Goal: Understand process/instructions: Learn about a topic

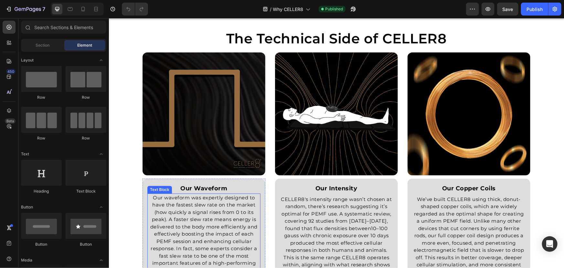
scroll to position [969, 0]
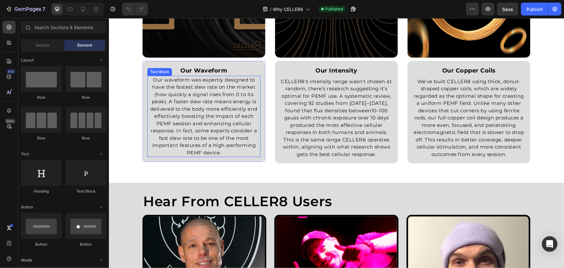
click at [236, 138] on p "Our waveform was expertly designed to have the fastest slew rate on the market …" at bounding box center [204, 116] width 112 height 80
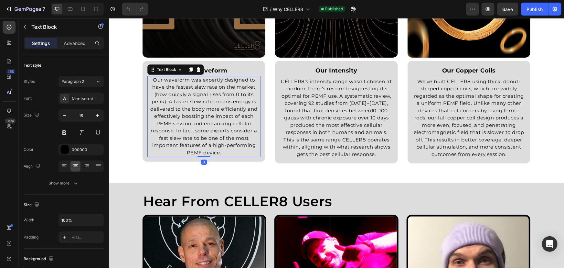
click at [234, 155] on p "Our waveform was expertly designed to have the fastest slew rate on the market …" at bounding box center [204, 116] width 112 height 80
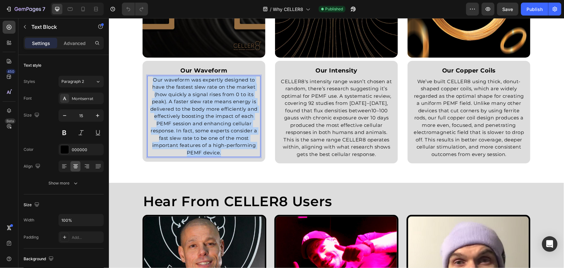
drag, startPoint x: 230, startPoint y: 148, endPoint x: 106, endPoint y: 56, distance: 154.2
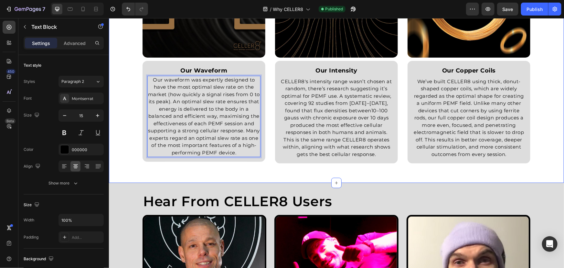
click at [532, 67] on div "The Technical Side of CELLER8 Heading Row Image our copper coils Text Block We’…" at bounding box center [335, 42] width 445 height 261
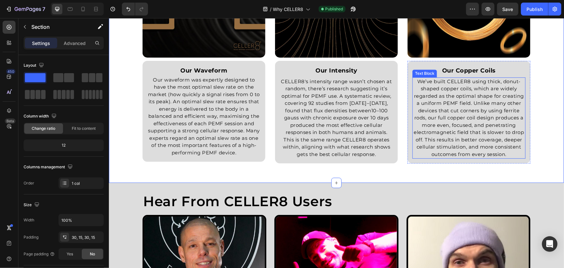
click at [353, 121] on p "CELLER8's intensity range wasn’t chosen at random, there’s research suggesting …" at bounding box center [336, 118] width 112 height 80
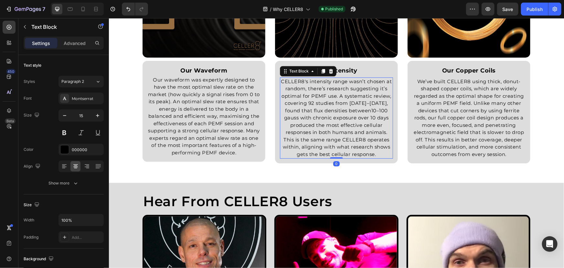
click at [355, 109] on p "CELLER8's intensity range wasn’t chosen at random, there’s research suggesting …" at bounding box center [336, 118] width 112 height 80
click at [353, 110] on p "CELLER8's intensity range wasn’t chosen at random, there’s research suggesting …" at bounding box center [336, 118] width 112 height 80
click at [351, 110] on p "CELLER8's intensity range wasn’t chosen at random, there’s research suggesting …" at bounding box center [336, 118] width 112 height 80
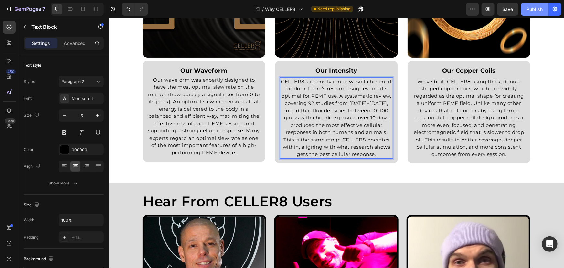
click at [542, 10] on div "Publish" at bounding box center [534, 9] width 16 height 7
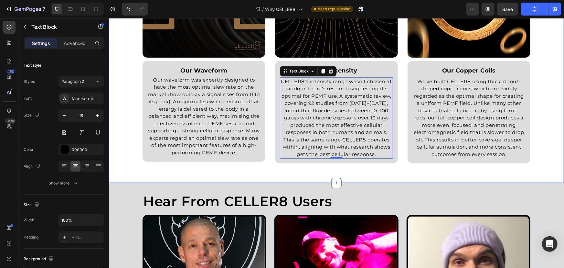
click at [549, 75] on div "The Technical Side of CELLER8 Heading Row Image our copper coils Text Block We’…" at bounding box center [335, 42] width 445 height 261
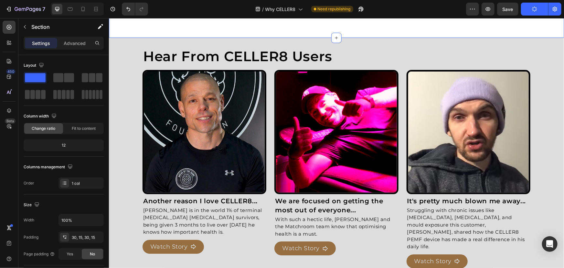
scroll to position [1116, 0]
